Goal: Information Seeking & Learning: Learn about a topic

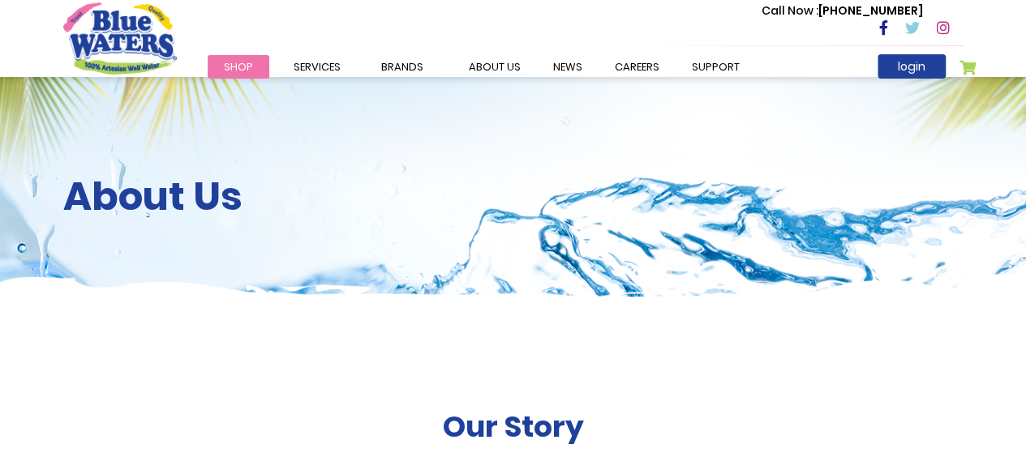
click at [783, 143] on div "About Us" at bounding box center [513, 198] width 1026 height 243
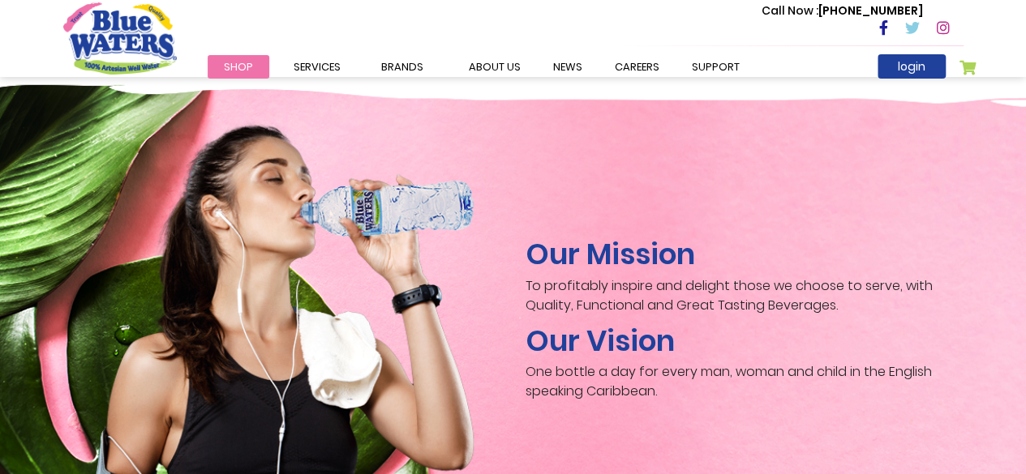
scroll to position [2432, 0]
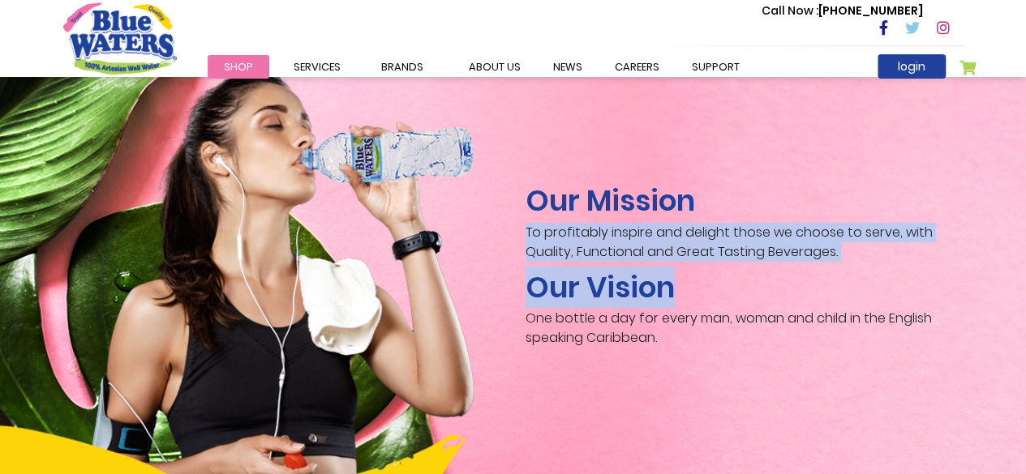
drag, startPoint x: 584, startPoint y: 220, endPoint x: 903, endPoint y: 249, distance: 320.7
click at [902, 251] on div "Our Mission To profitably inspire and delight those we choose to serve, with Qu…" at bounding box center [744, 269] width 462 height 172
click at [875, 247] on div "Our Mission To profitably inspire and delight those we choose to serve, with Qu…" at bounding box center [744, 265] width 438 height 164
drag, startPoint x: 846, startPoint y: 242, endPoint x: 514, endPoint y: 216, distance: 333.5
click at [514, 216] on div "Our Mission To profitably inspire and delight those we choose to serve, with Qu…" at bounding box center [744, 269] width 462 height 172
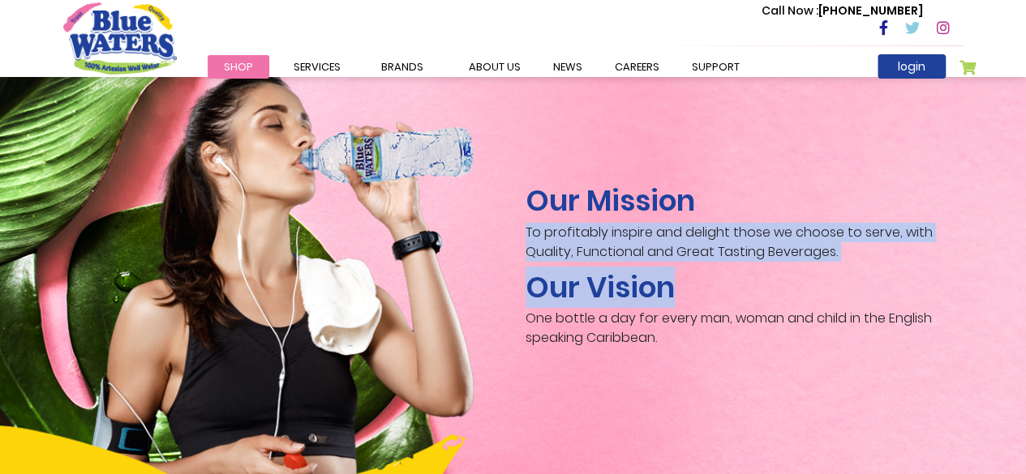
click at [530, 223] on p "To profitably inspire and delight those we choose to serve, with Quality, Funct…" at bounding box center [744, 242] width 438 height 39
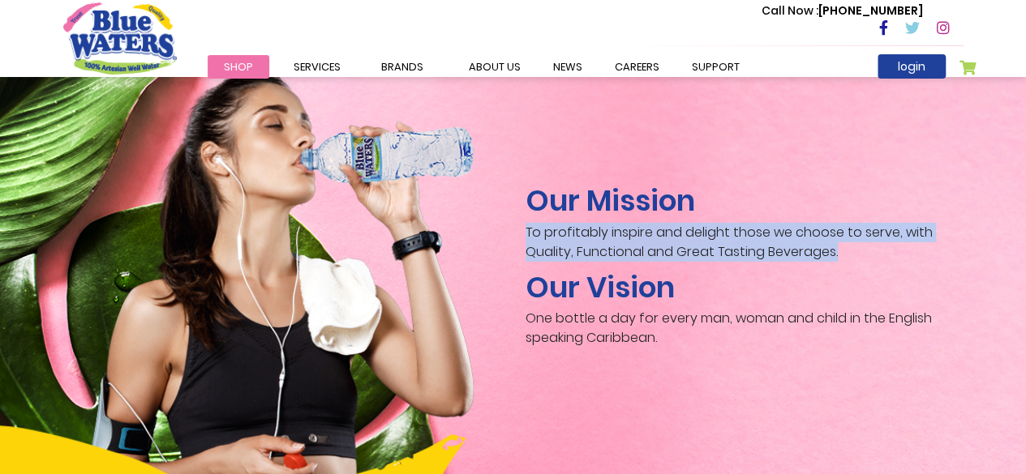
drag, startPoint x: 833, startPoint y: 237, endPoint x: 526, endPoint y: 218, distance: 307.8
click at [526, 223] on p "To profitably inspire and delight those we choose to serve, with Quality, Funct…" at bounding box center [744, 242] width 438 height 39
copy p "To profitably inspire and delight those we choose to serve, with Quality, Funct…"
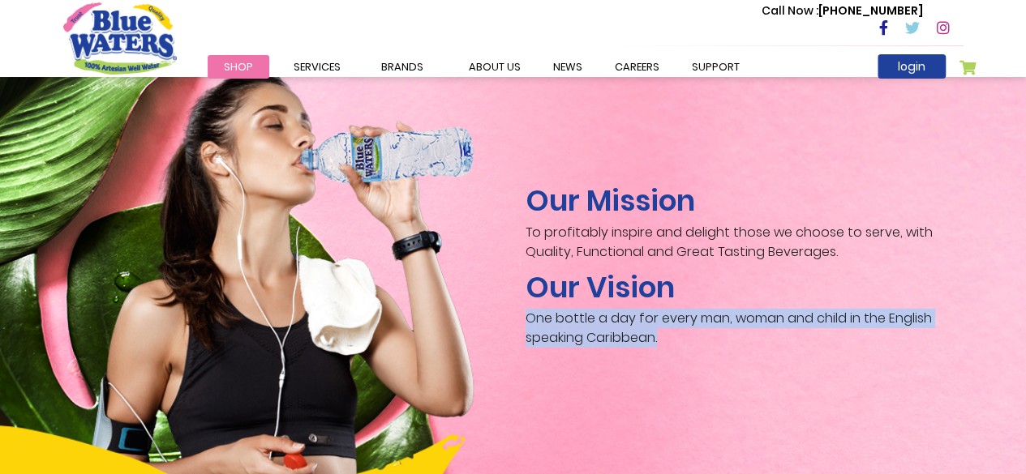
drag, startPoint x: 671, startPoint y: 324, endPoint x: 528, endPoint y: 302, distance: 145.3
click at [528, 309] on p "One bottle a day for every man, woman and child in the English speaking Caribbe…" at bounding box center [744, 328] width 438 height 39
copy p "One bottle a day for every man, woman and child in the English speaking Caribbe…"
click at [492, 62] on link "about us" at bounding box center [494, 67] width 84 height 24
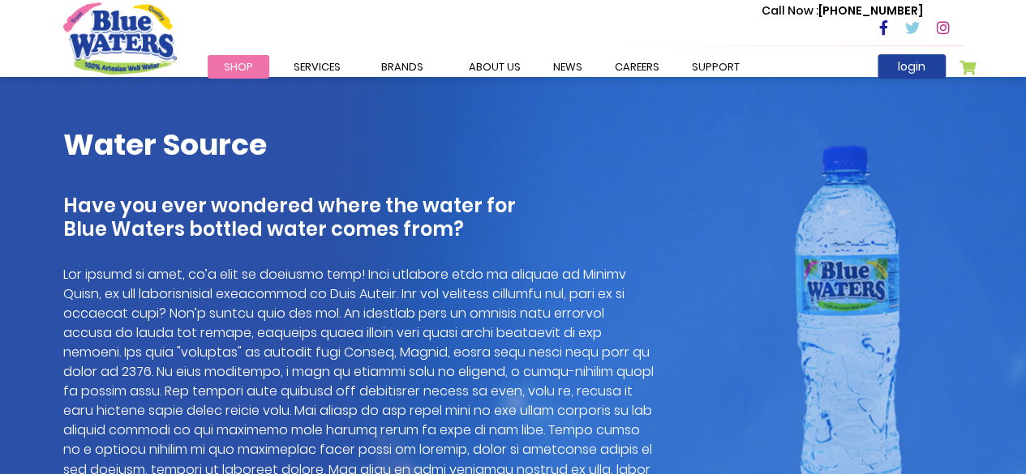
scroll to position [1054, 0]
